Goal: Find specific page/section

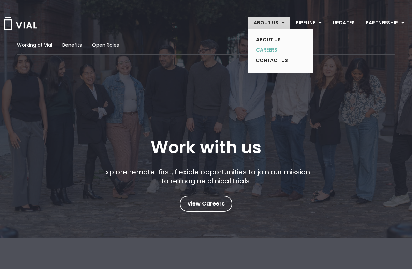
click at [272, 48] on link "CAREERS" at bounding box center [276, 50] width 50 height 11
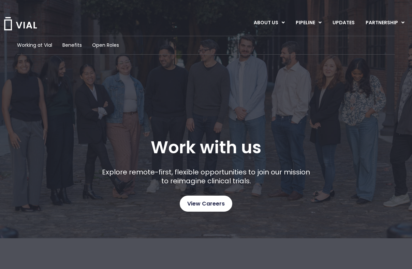
click at [217, 201] on span "View Careers" at bounding box center [206, 203] width 38 height 9
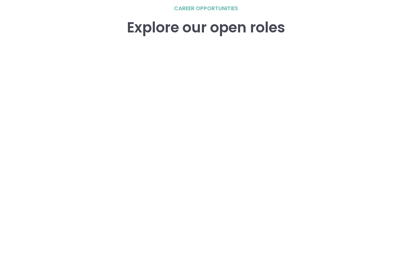
scroll to position [973, 0]
